Goal: Task Accomplishment & Management: Manage account settings

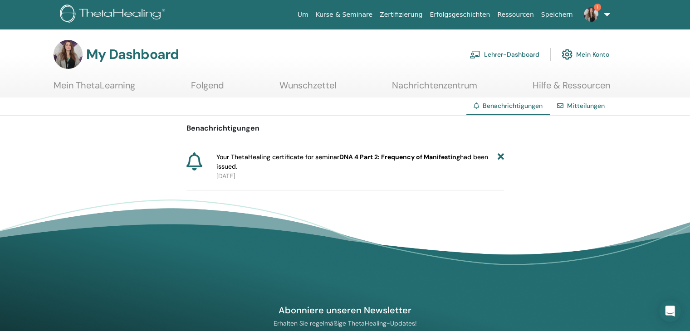
click at [499, 158] on icon at bounding box center [501, 162] width 6 height 19
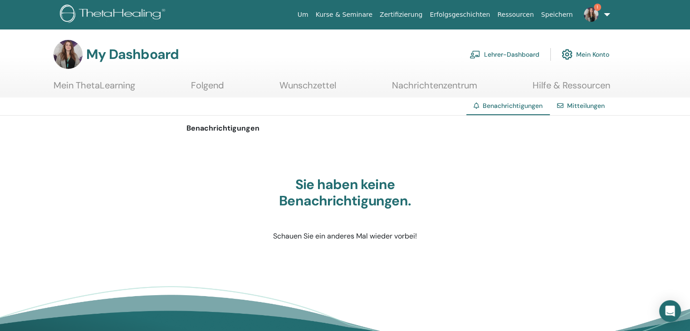
click at [518, 55] on link "Lehrer-Dashboard" at bounding box center [505, 54] width 70 height 20
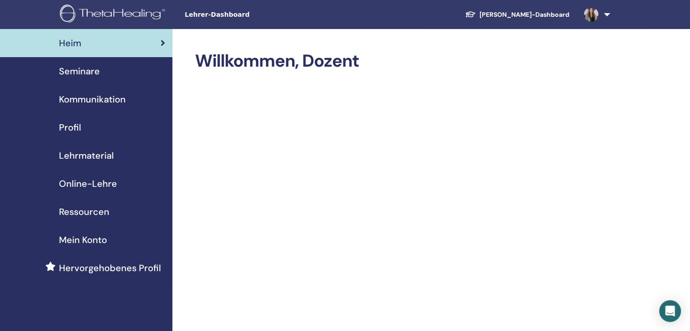
click at [542, 15] on link "Schüler-Dashboard" at bounding box center [517, 14] width 119 height 17
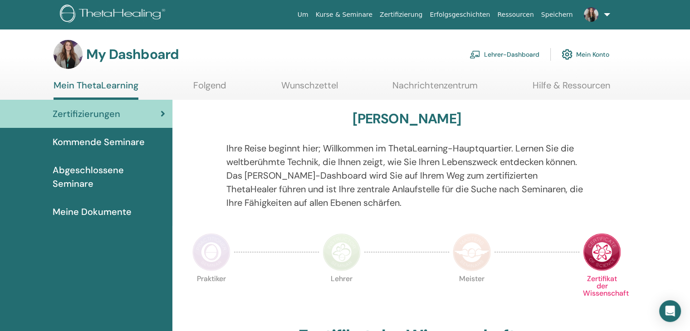
click at [108, 205] on span "Meine Dokumente" at bounding box center [92, 212] width 79 height 14
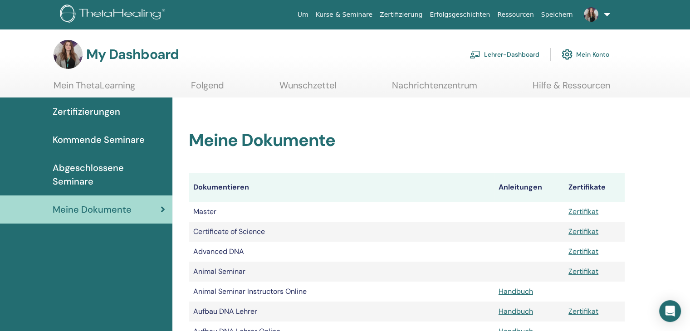
click at [426, 16] on link "Zertifizierung" at bounding box center [401, 14] width 50 height 17
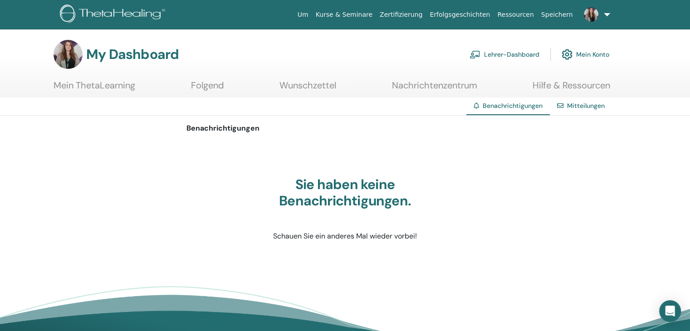
click at [603, 20] on link at bounding box center [595, 14] width 37 height 29
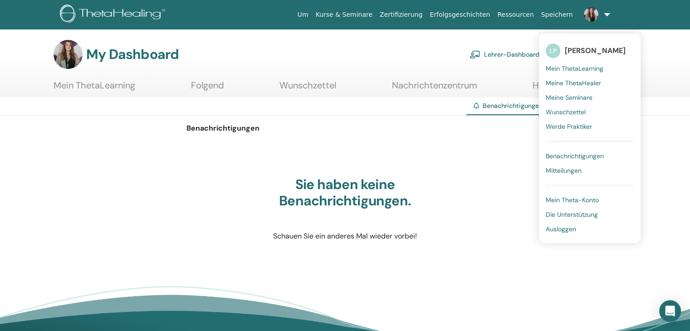
click at [502, 53] on link "Lehrer-Dashboard" at bounding box center [505, 54] width 70 height 20
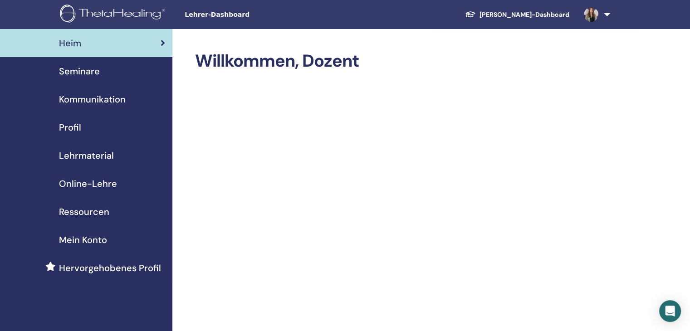
click at [97, 75] on span "Seminare" at bounding box center [79, 71] width 41 height 14
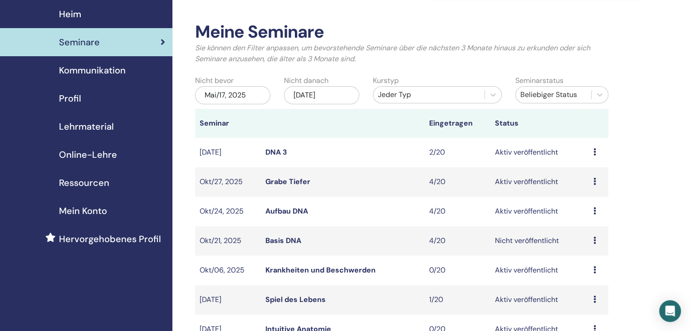
scroll to position [45, 0]
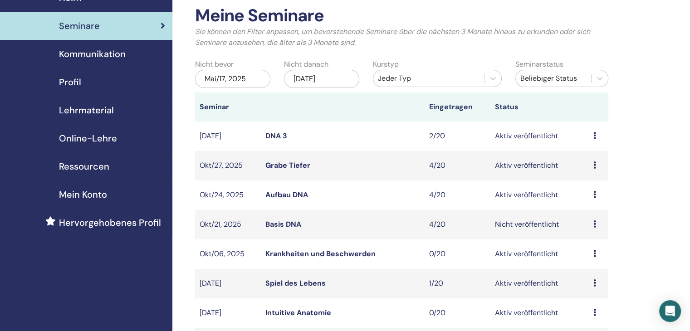
click at [595, 255] on icon at bounding box center [595, 253] width 3 height 7
click at [590, 301] on p "Absagen" at bounding box center [589, 303] width 37 height 11
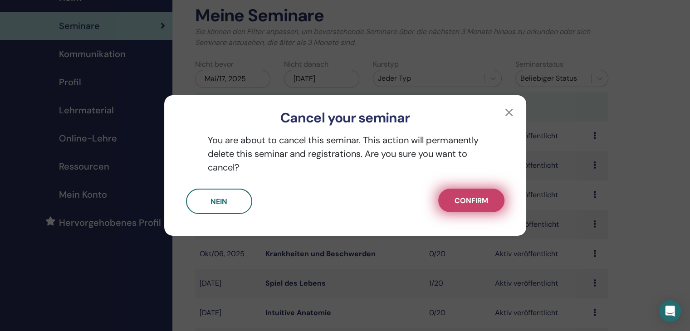
click at [474, 207] on button "Confirm" at bounding box center [471, 201] width 66 height 24
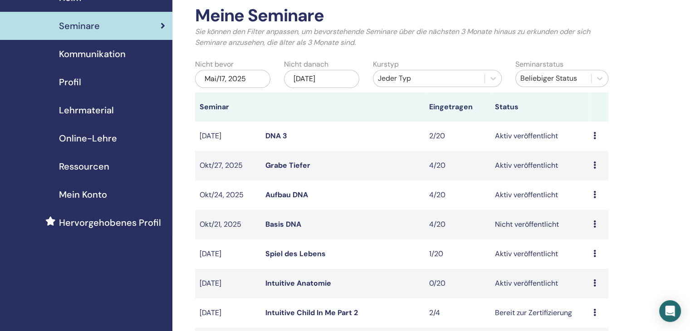
click at [594, 281] on icon at bounding box center [595, 283] width 3 height 7
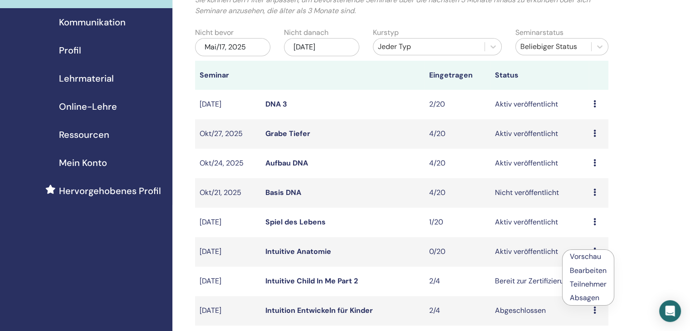
scroll to position [91, 0]
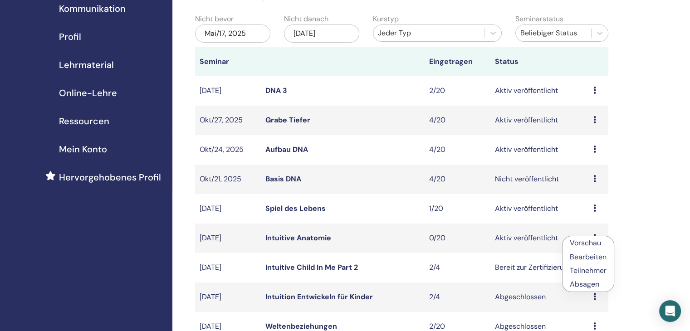
click at [590, 285] on p "Absagen" at bounding box center [588, 284] width 37 height 11
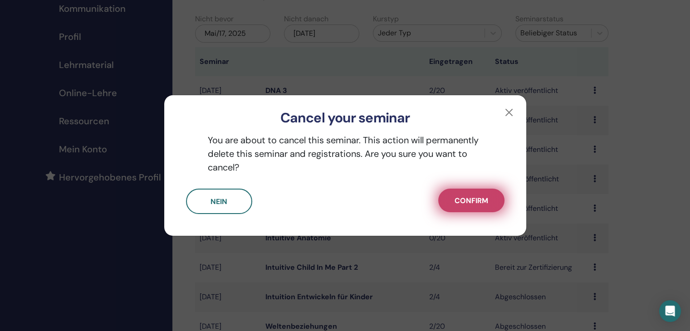
click at [479, 200] on span "Confirm" at bounding box center [472, 201] width 34 height 10
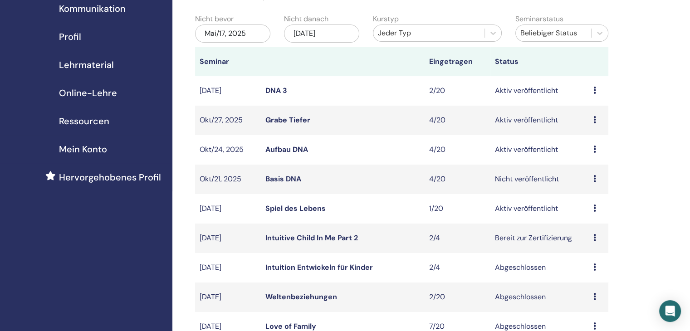
click at [289, 123] on link "Grabe Tiefer" at bounding box center [288, 120] width 45 height 10
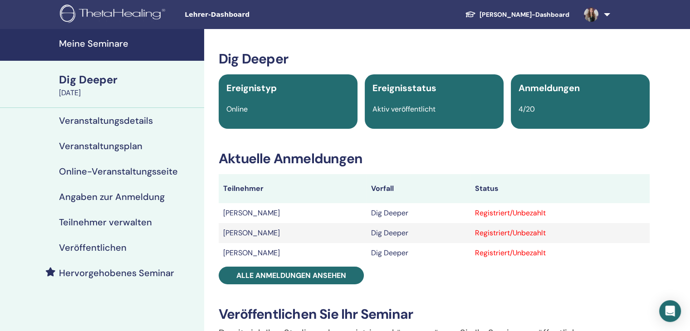
click at [117, 249] on h4 "Veröffentlichen" at bounding box center [93, 247] width 68 height 11
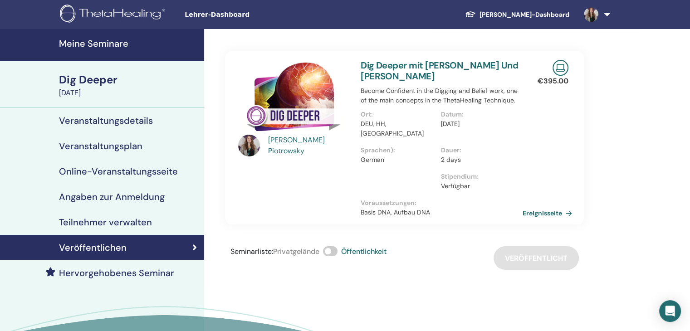
click at [541, 207] on link "Ereignisseite" at bounding box center [549, 214] width 53 height 14
